Goal: Answer question/provide support: Ask a question

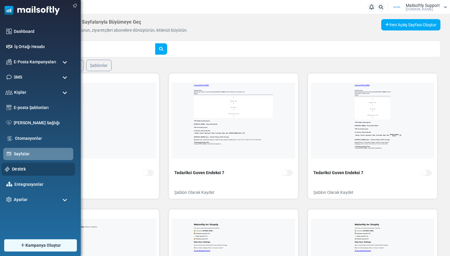
click at [12, 170] on link "Destek" at bounding box center [42, 169] width 60 height 7
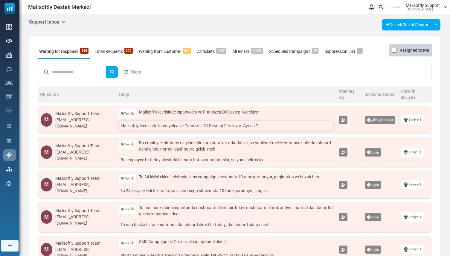
click at [136, 125] on link "Mailsoftly Icerisinde Ispanyolca ve Fransizca Dil Destegi Gerekiyor. Ayrica T..." at bounding box center [226, 125] width 214 height 9
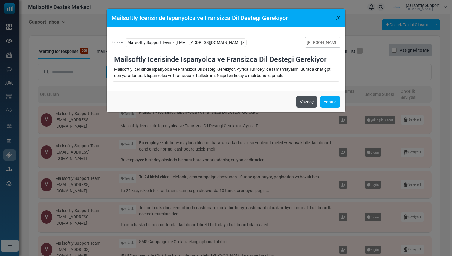
click at [300, 100] on button "Vazgeç" at bounding box center [307, 101] width 22 height 11
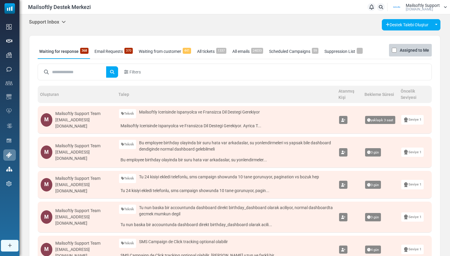
click at [231, 132] on td "Teknik Teknik Ödeme Hata Bildirimi Özellik Talebi Diğer Mailsoftly Icerisinde I…" at bounding box center [226, 120] width 220 height 28
click at [233, 126] on link "Mailsoftly Icerisinde Ispanyolca ve Fransizca Dil Destegi Gerekiyor. Ayrica T..." at bounding box center [226, 125] width 214 height 9
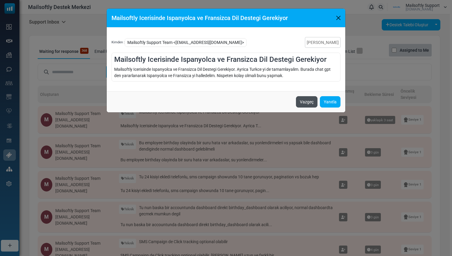
click at [304, 102] on button "Vazgeç" at bounding box center [307, 101] width 22 height 11
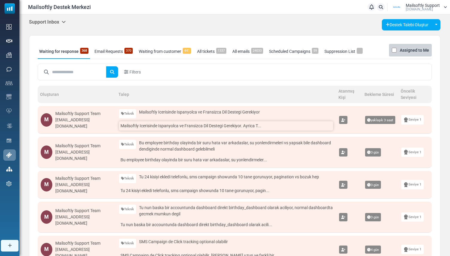
click at [257, 124] on link "Mailsoftly Icerisinde Ispanyolca ve Fransizca Dil Destegi Gerekiyor. Ayrica T..." at bounding box center [226, 125] width 214 height 9
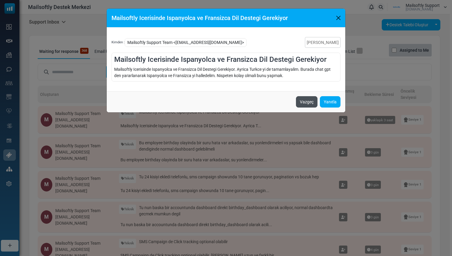
click at [299, 103] on button "Vazgeç" at bounding box center [307, 101] width 22 height 11
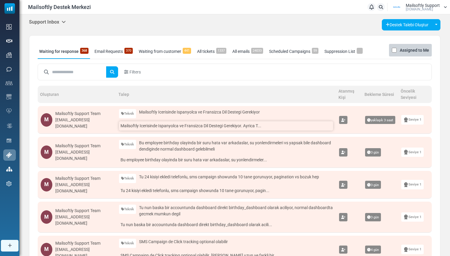
click at [257, 126] on link "Mailsoftly Icerisinde Ispanyolca ve Fransizca Dil Destegi Gerekiyor. Ayrica T..." at bounding box center [226, 125] width 214 height 9
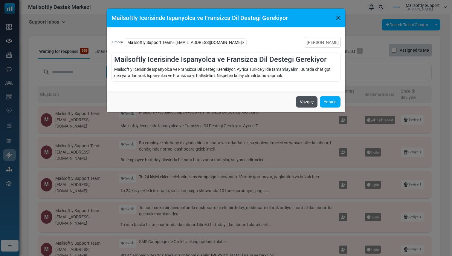
click at [306, 96] on button "Vazgeç" at bounding box center [307, 101] width 22 height 11
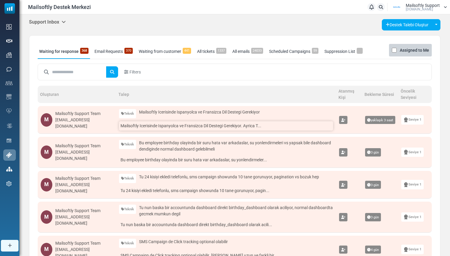
click at [259, 123] on link "Mailsoftly Icerisinde Ispanyolca ve Fransizca Dil Destegi Gerekiyor. Ayrica T..." at bounding box center [226, 125] width 214 height 9
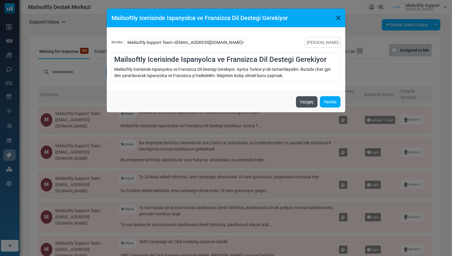
click at [301, 100] on button "Vazgeç" at bounding box center [307, 101] width 22 height 11
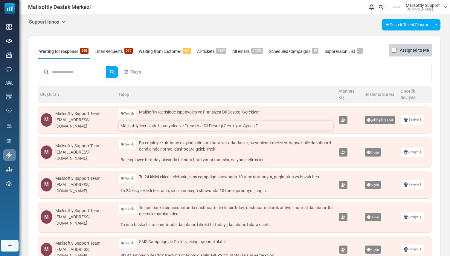
click at [258, 126] on link "Mailsoftly Icerisinde Ispanyolca ve Fransizca Dil Destegi Gerekiyor. Ayrica T..." at bounding box center [226, 125] width 214 height 9
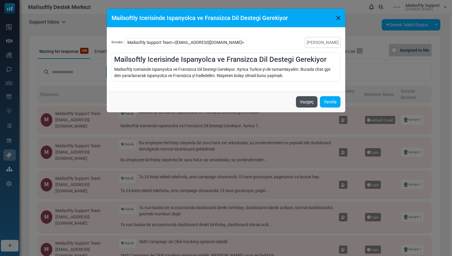
click at [296, 105] on button "Vazgeç" at bounding box center [307, 101] width 22 height 11
